Goal: Information Seeking & Learning: Learn about a topic

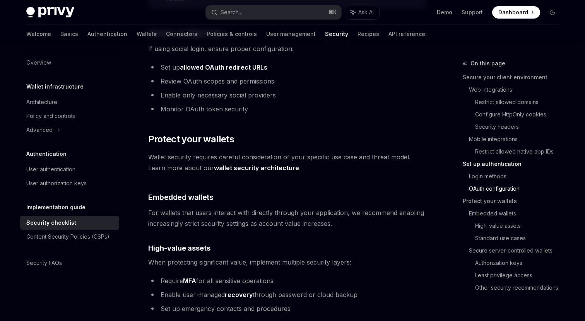
scroll to position [880, 0]
click at [246, 164] on link "wallet security architecture" at bounding box center [256, 168] width 85 height 8
type textarea "*"
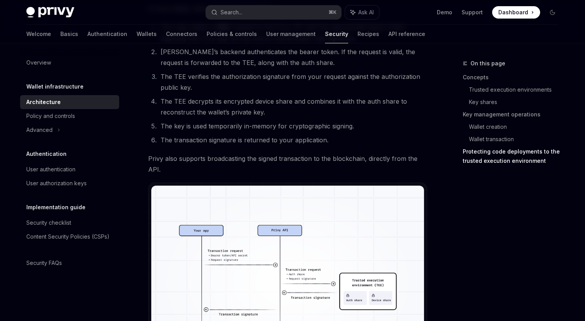
scroll to position [1276, 0]
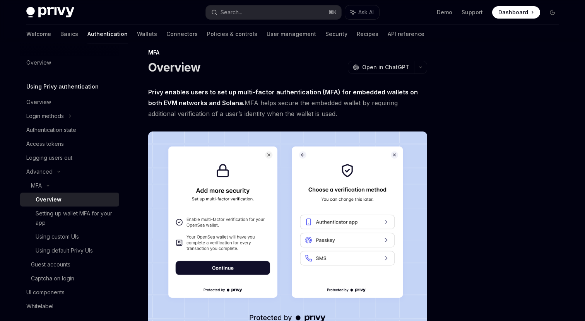
scroll to position [8, 0]
